Goal: Check status: Check status

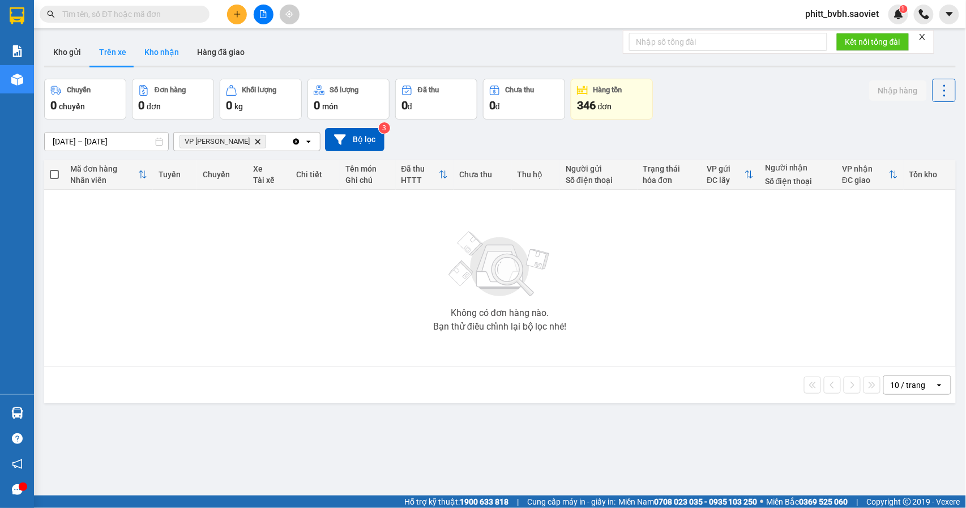
click at [176, 56] on button "Kho nhận" at bounding box center [161, 52] width 53 height 27
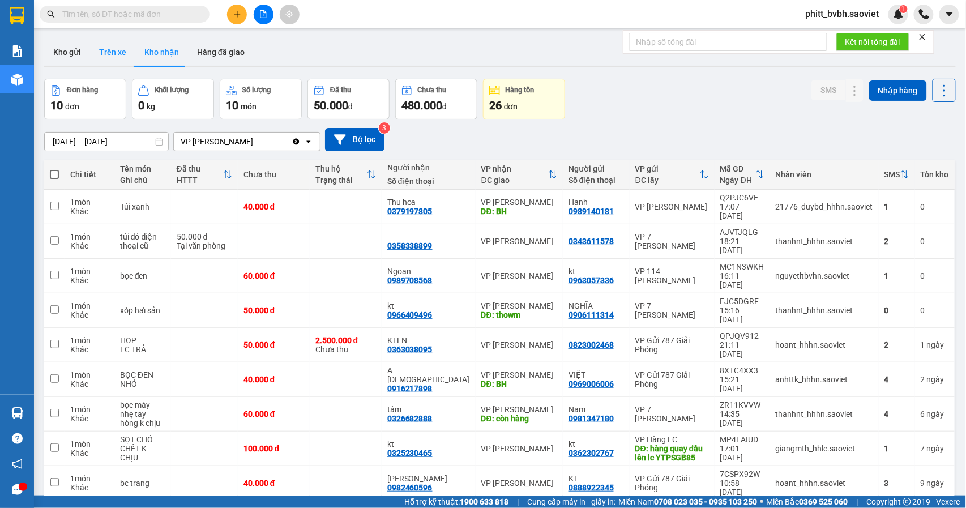
click at [105, 56] on button "Trên xe" at bounding box center [112, 52] width 45 height 27
type input "[DATE] – [DATE]"
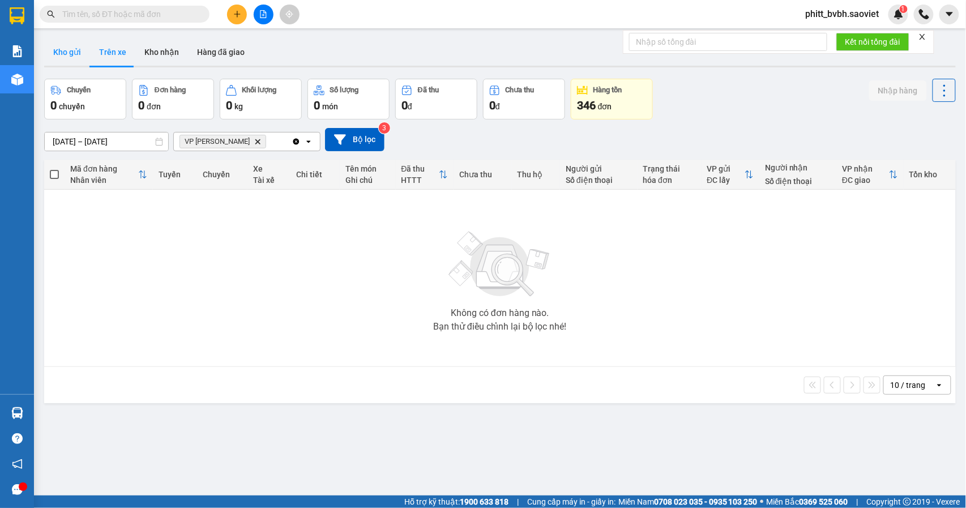
click at [73, 53] on button "Kho gửi" at bounding box center [67, 52] width 46 height 27
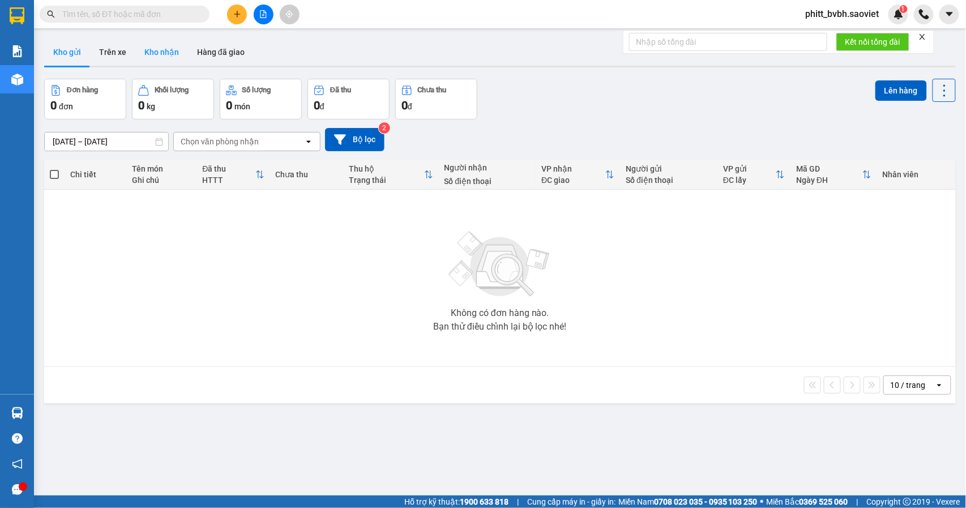
click at [168, 61] on button "Kho nhận" at bounding box center [161, 52] width 53 height 27
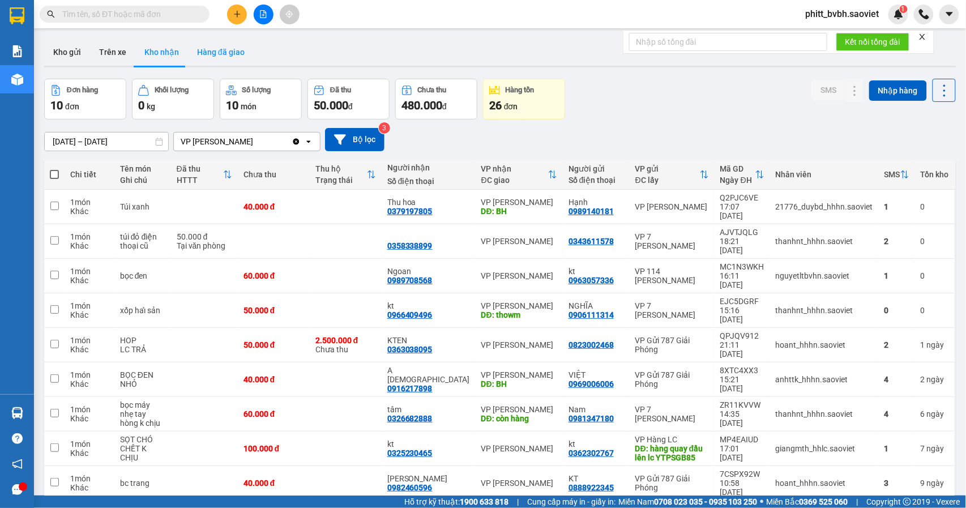
click at [228, 57] on button "Hàng đã giao" at bounding box center [221, 52] width 66 height 27
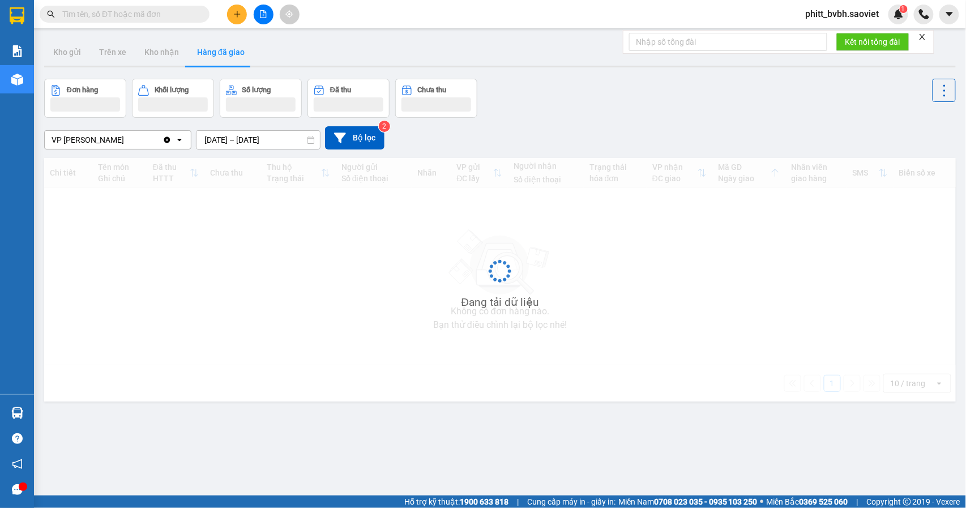
click at [278, 140] on input "[DATE] – [DATE]" at bounding box center [258, 140] width 123 height 18
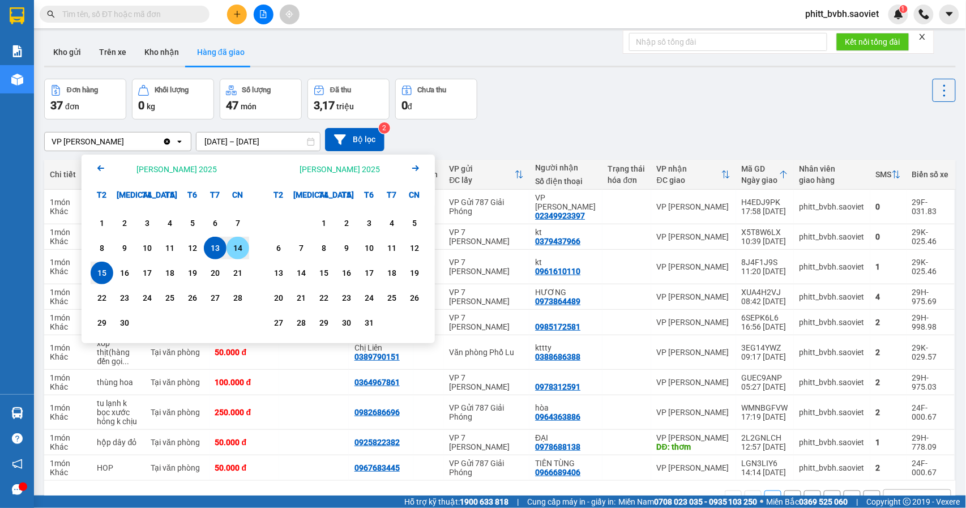
click at [244, 250] on div "14" at bounding box center [238, 248] width 16 height 14
type input "[DATE] – [DATE]"
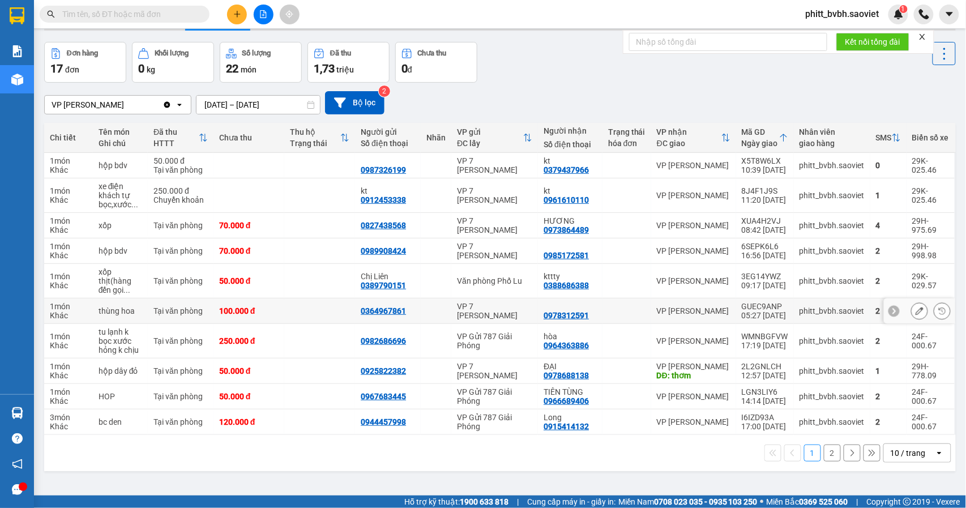
scroll to position [52, 0]
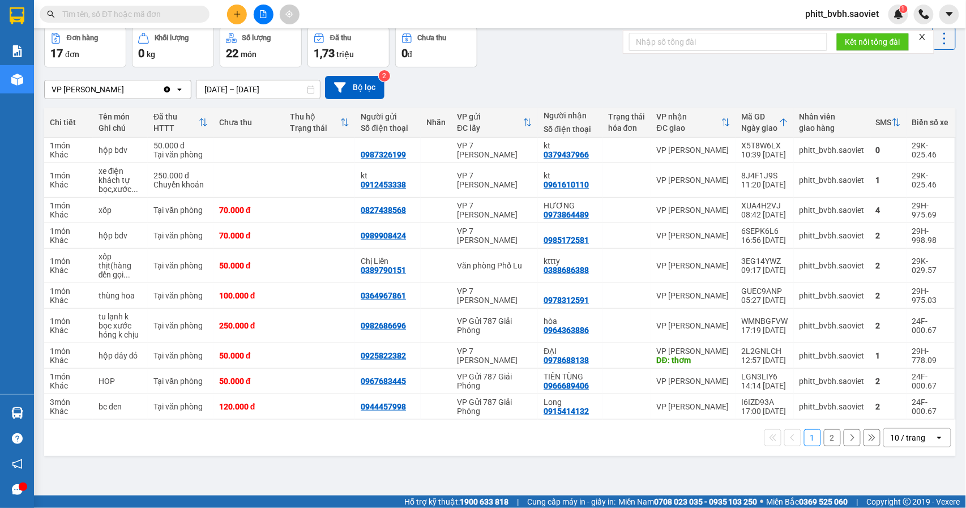
click at [828, 446] on button "2" at bounding box center [832, 437] width 17 height 17
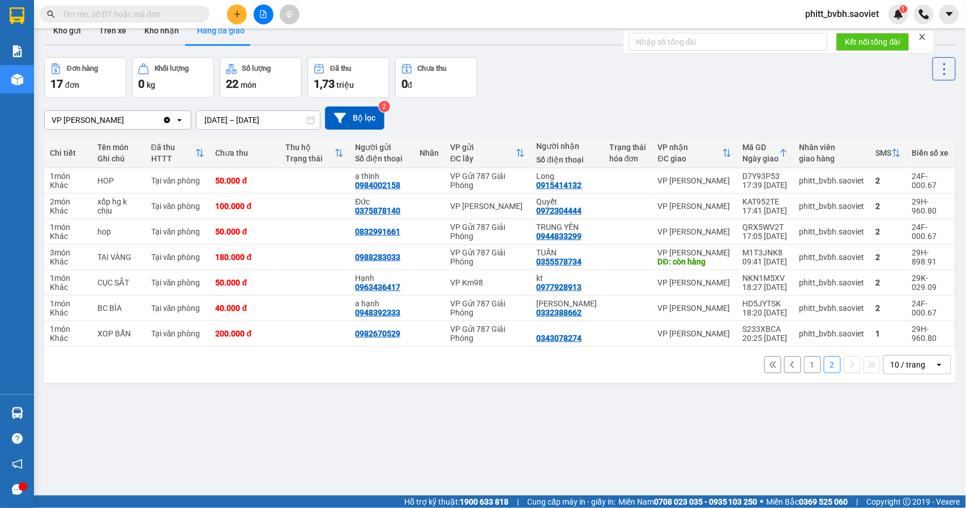
scroll to position [0, 0]
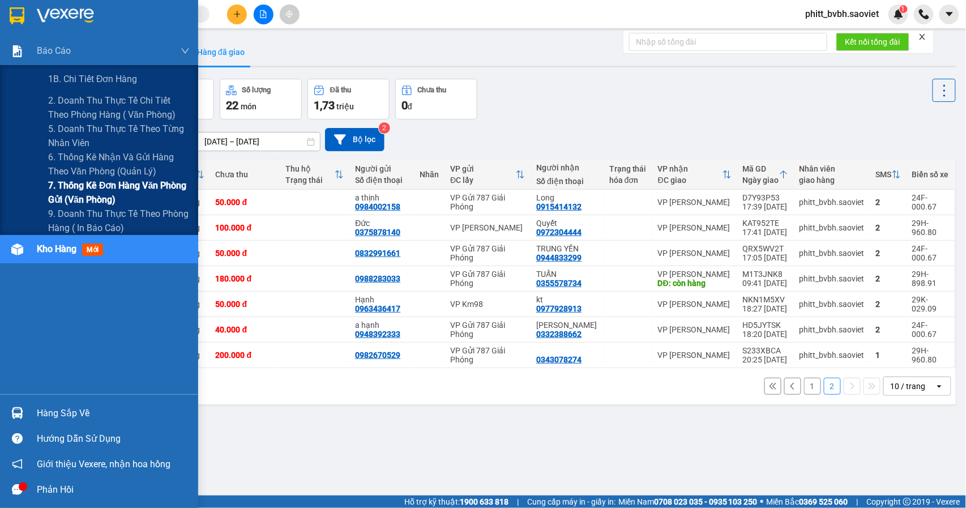
click at [100, 186] on span "7. Thống kê đơn hàng văn phòng gửi (văn phòng)" at bounding box center [119, 192] width 142 height 28
